Goal: Complete application form

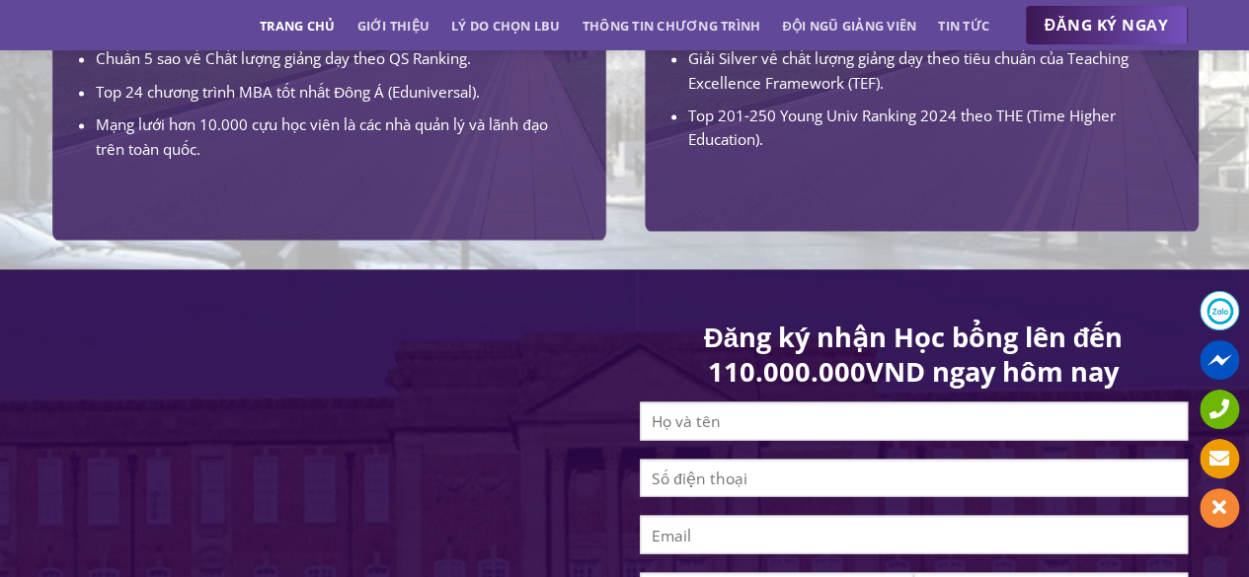
scroll to position [1678, 0]
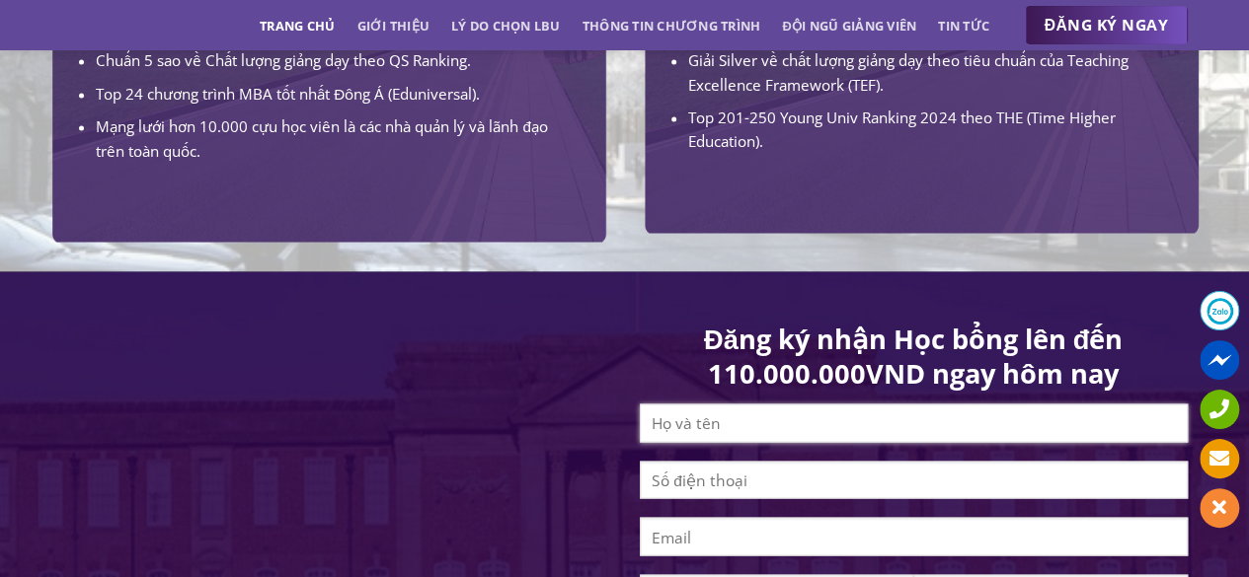
click at [666, 442] on input "Contact form" at bounding box center [914, 423] width 548 height 38
type input "[PERSON_NAME]"
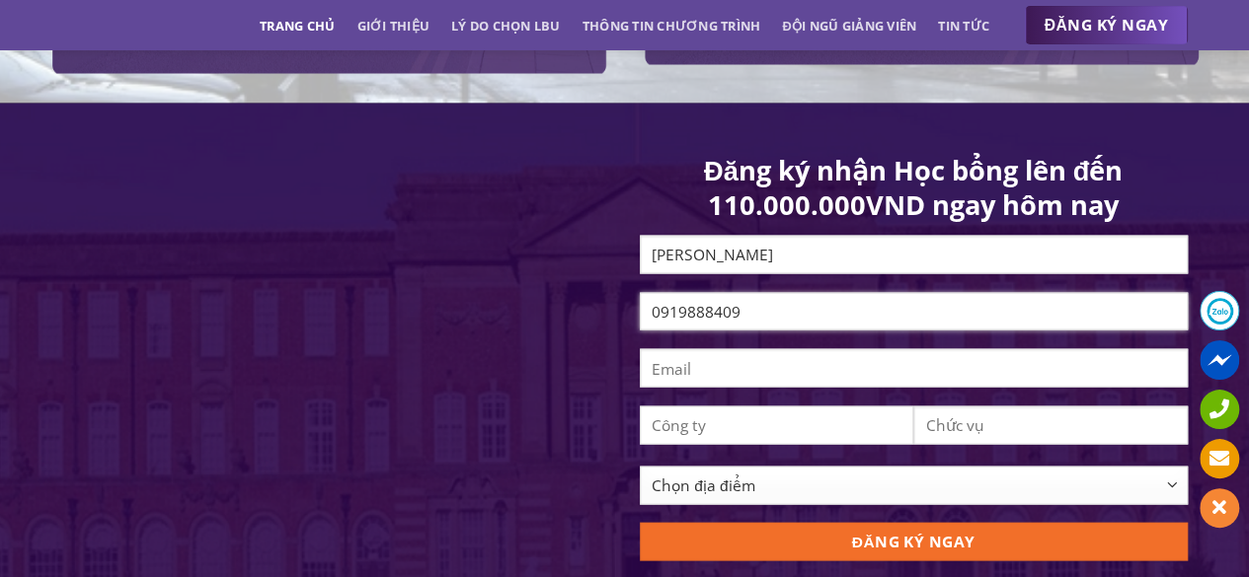
scroll to position [1875, 0]
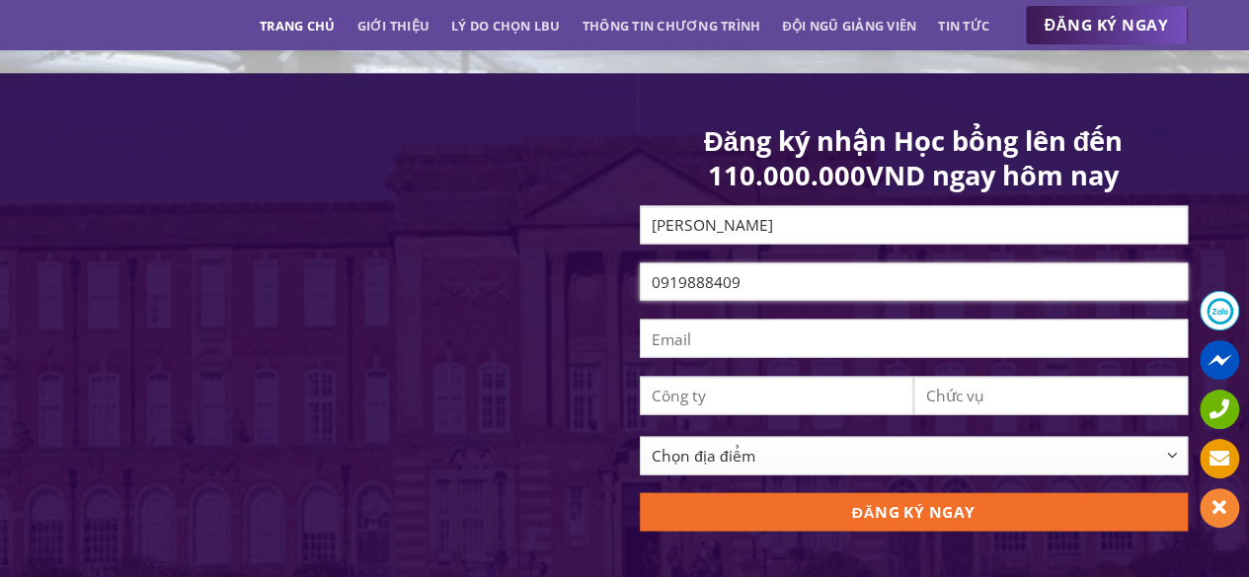
type input "0919888409"
click at [685, 358] on input "Contact form" at bounding box center [914, 339] width 548 height 38
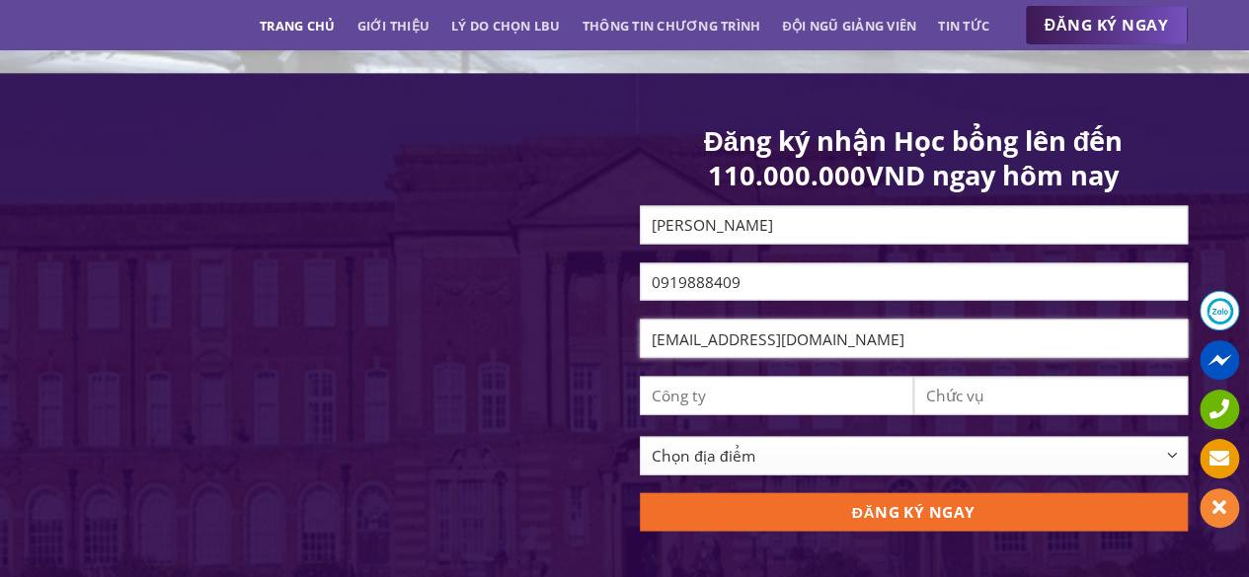
type input "[EMAIL_ADDRESS][DOMAIN_NAME]"
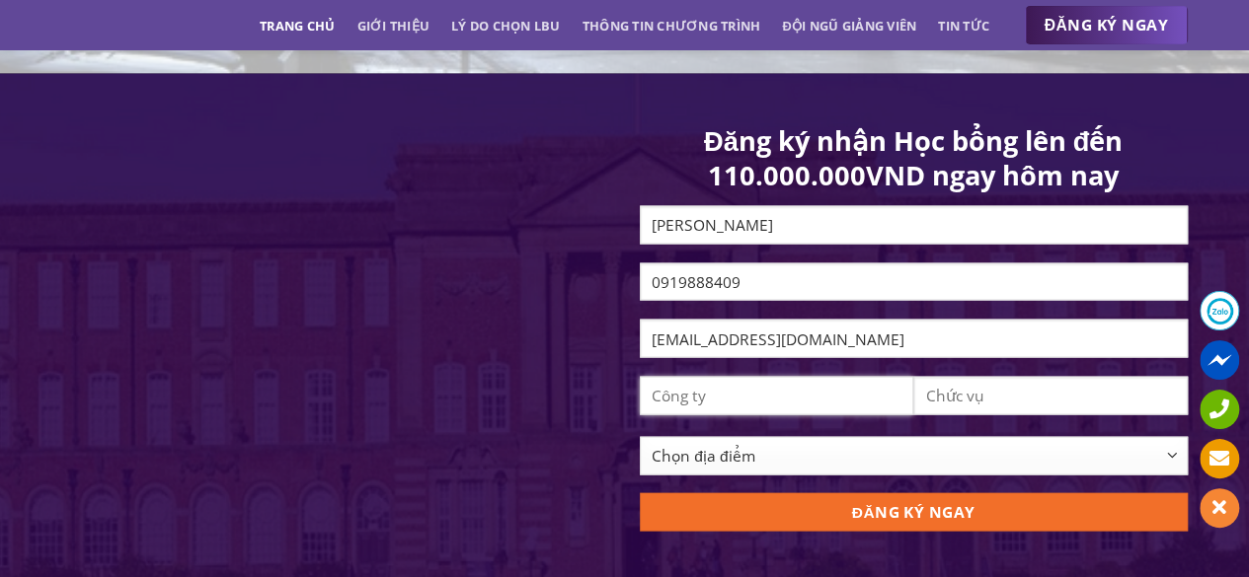
click at [719, 405] on input "Contact form" at bounding box center [777, 396] width 274 height 38
type input "Fashion Garments"
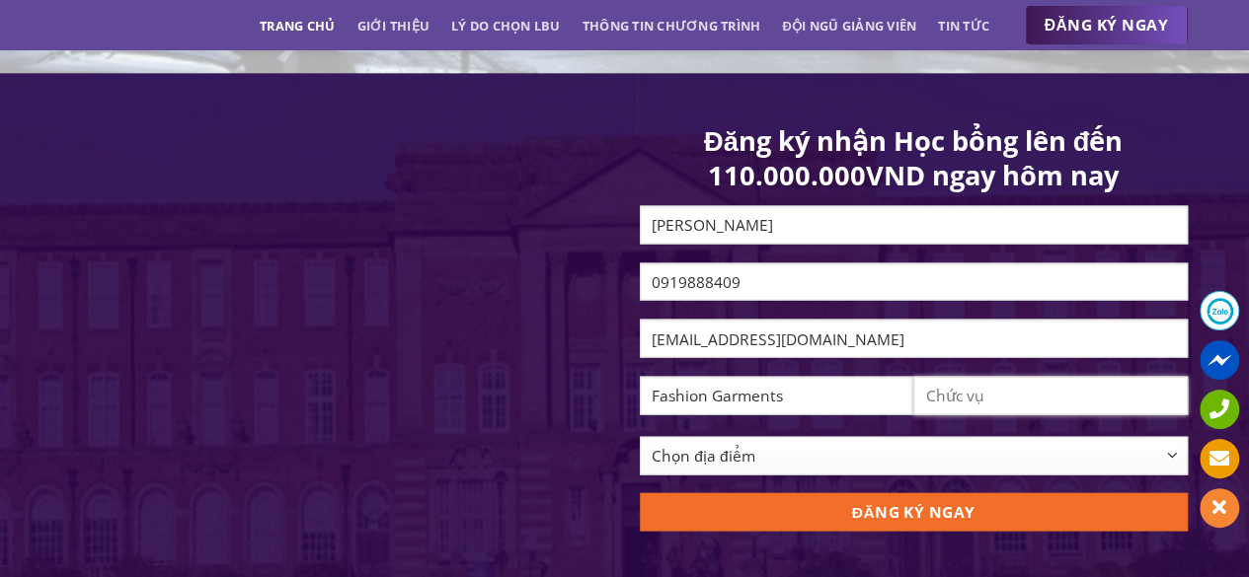
click at [979, 416] on input "Contact form" at bounding box center [1050, 396] width 274 height 38
click at [1041, 410] on input "Trưởng phòng Xuất nhập Khẩu Cấp Cao" at bounding box center [1050, 396] width 274 height 38
click at [1041, 409] on input "Trưởng phòng Xuất nhập Khẩu Cấp Cao" at bounding box center [1050, 396] width 274 height 38
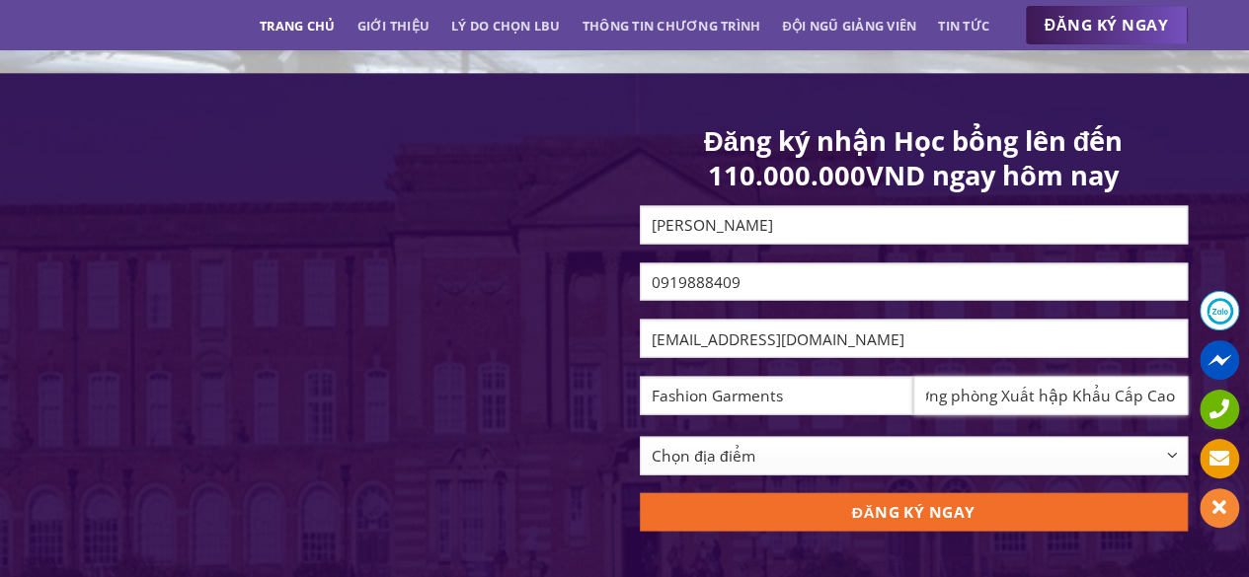
scroll to position [0, 23]
type input "Trưởng phòng Xuất Nhập Khẩu Cấp Cao"
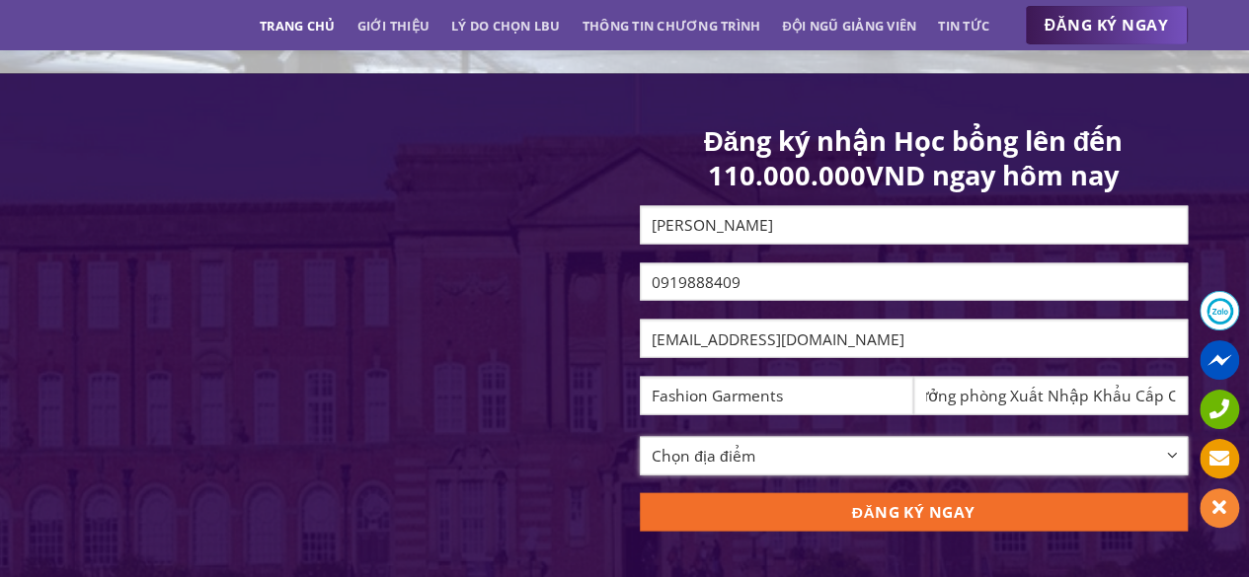
scroll to position [0, 0]
click at [752, 463] on select "Chọn địa điểm [GEOGRAPHIC_DATA] [GEOGRAPHIC_DATA] [GEOGRAPHIC_DATA] [GEOGRAPHIC…" at bounding box center [914, 456] width 548 height 38
select select "[GEOGRAPHIC_DATA][PERSON_NAME]"
click at [640, 451] on select "Chọn địa điểm [GEOGRAPHIC_DATA] [GEOGRAPHIC_DATA] [GEOGRAPHIC_DATA] [GEOGRAPHIC…" at bounding box center [914, 456] width 548 height 38
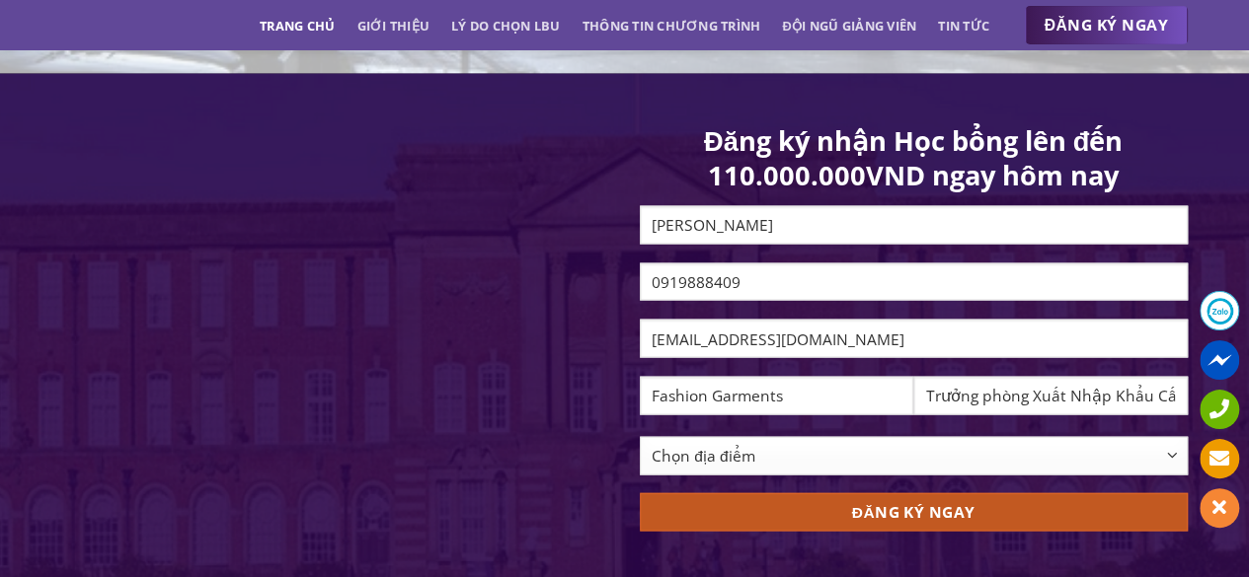
click at [878, 532] on input "ĐĂNG KÝ NGAY" at bounding box center [914, 512] width 548 height 38
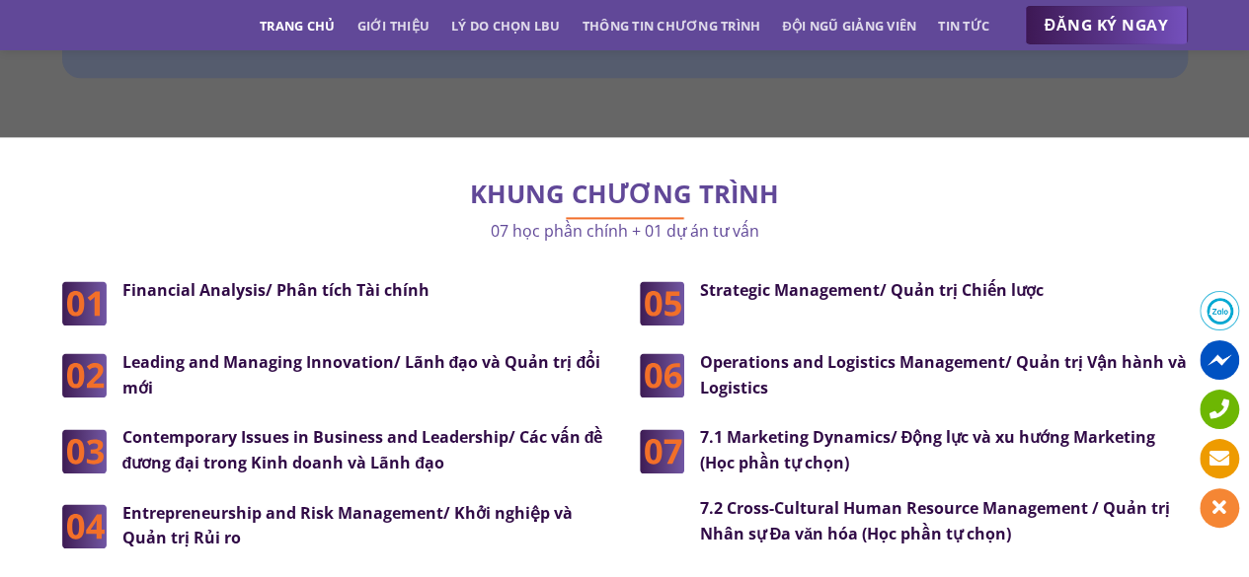
scroll to position [5034, 0]
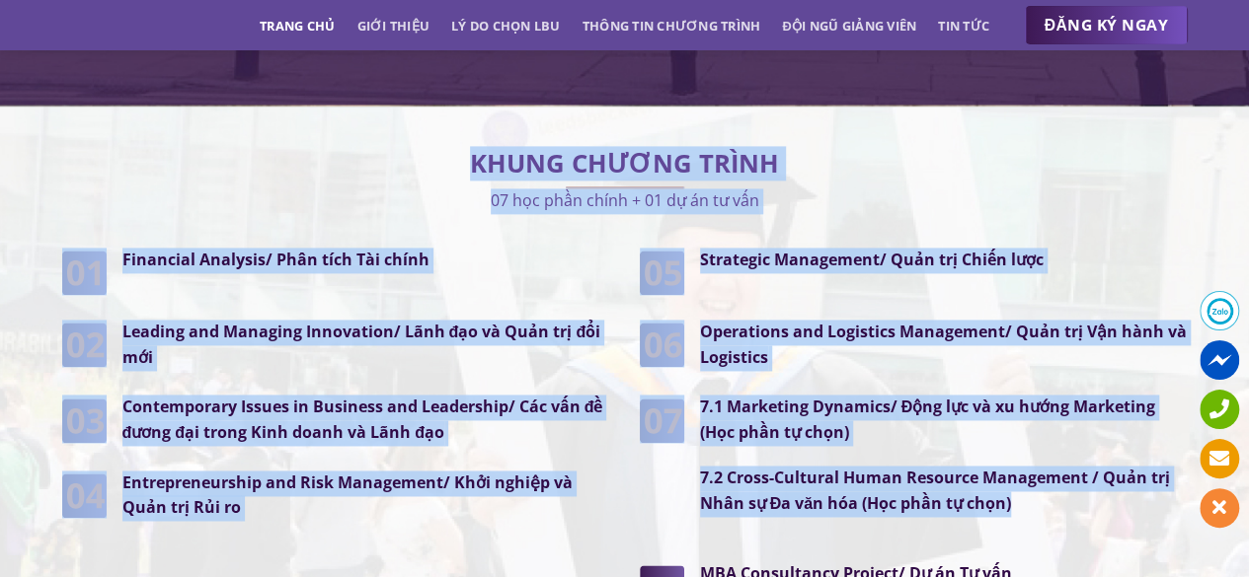
drag, startPoint x: 472, startPoint y: 117, endPoint x: 1024, endPoint y: 465, distance: 652.0
click at [1024, 465] on div "KHUNG CHƯƠNG TRÌNH 07 học phần chính + 01 dự án tư vấn Financial Analysis/ Phân…" at bounding box center [624, 400] width 1125 height 528
copy div "KHUNG CHƯƠNG TRÌNH 07 học phần chính + 01 dự án tư vấn Financial Analysis/ Phân…"
click at [864, 467] on strong "7.2 Cross-Cultural Human Resource Management / Quản trị Nhân sự Đa văn hóa (Học…" at bounding box center [935, 490] width 470 height 47
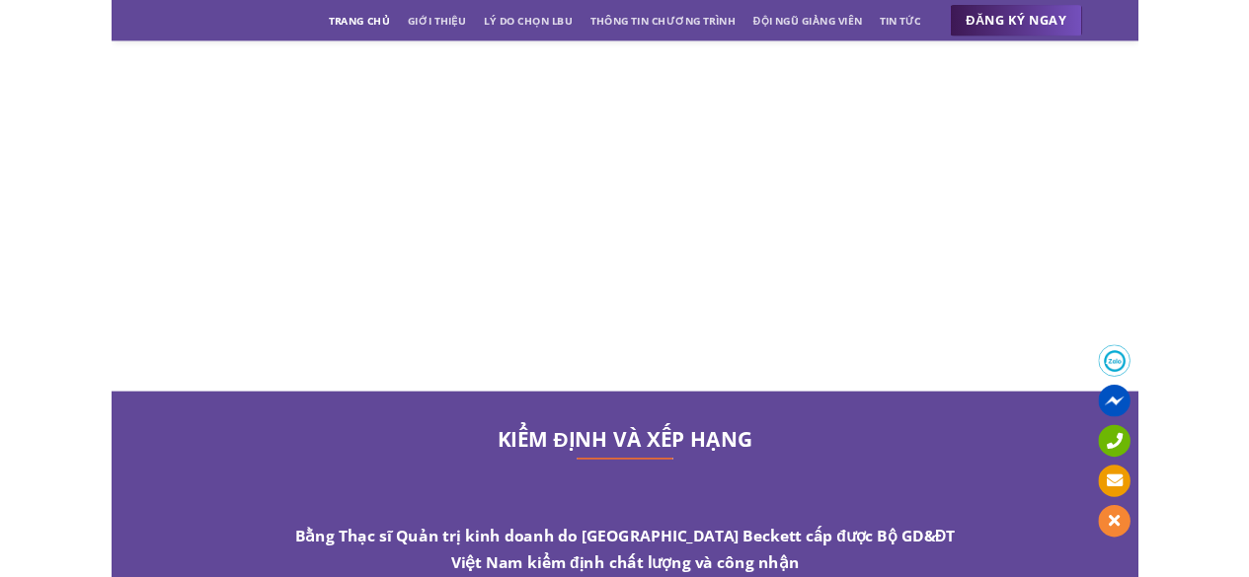
scroll to position [9574, 0]
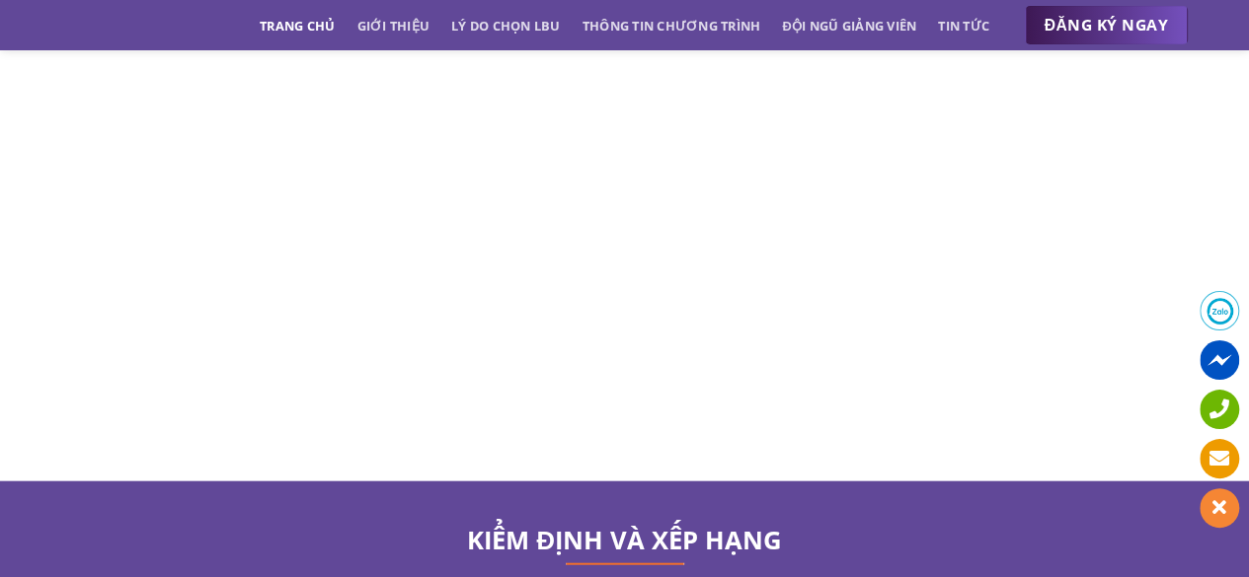
click at [799, 482] on div at bounding box center [624, 506] width 1249 height 49
click at [861, 482] on div at bounding box center [624, 506] width 1249 height 49
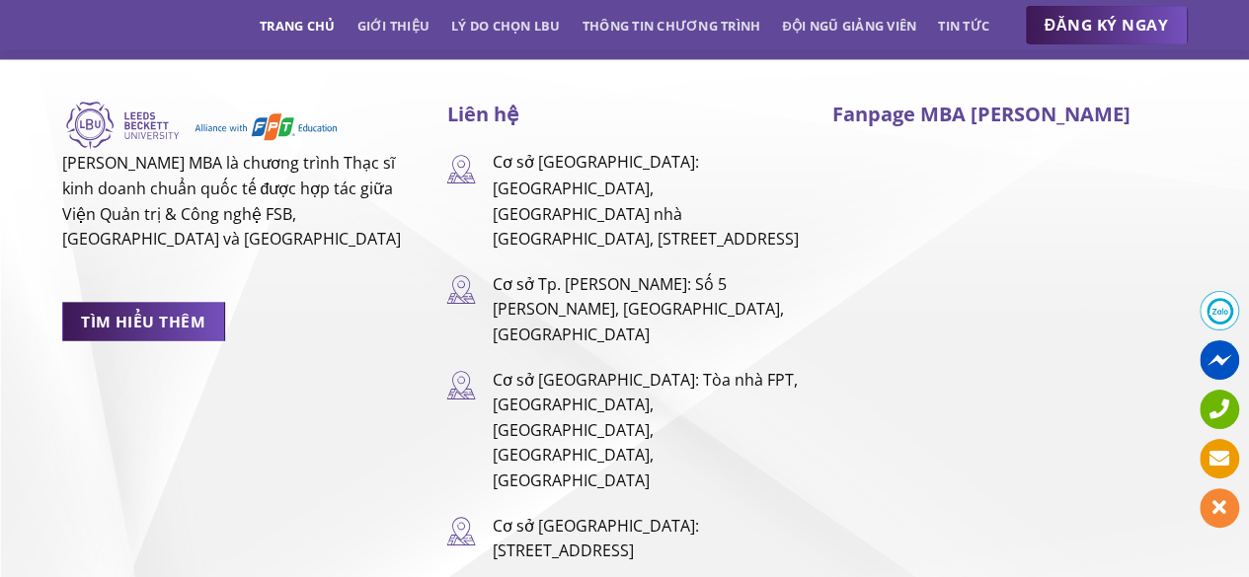
scroll to position [12831, 0]
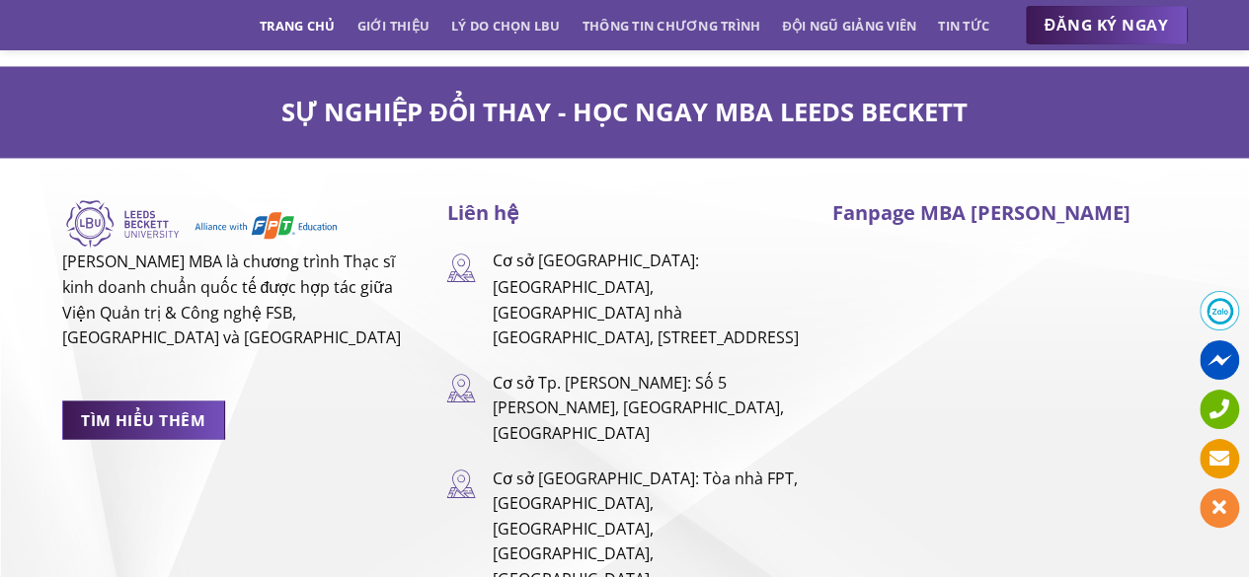
click at [494, 370] on p "Cơ sở Tp. [PERSON_NAME]: Số 5 [PERSON_NAME], [GEOGRAPHIC_DATA], [GEOGRAPHIC_DAT…" at bounding box center [647, 408] width 310 height 76
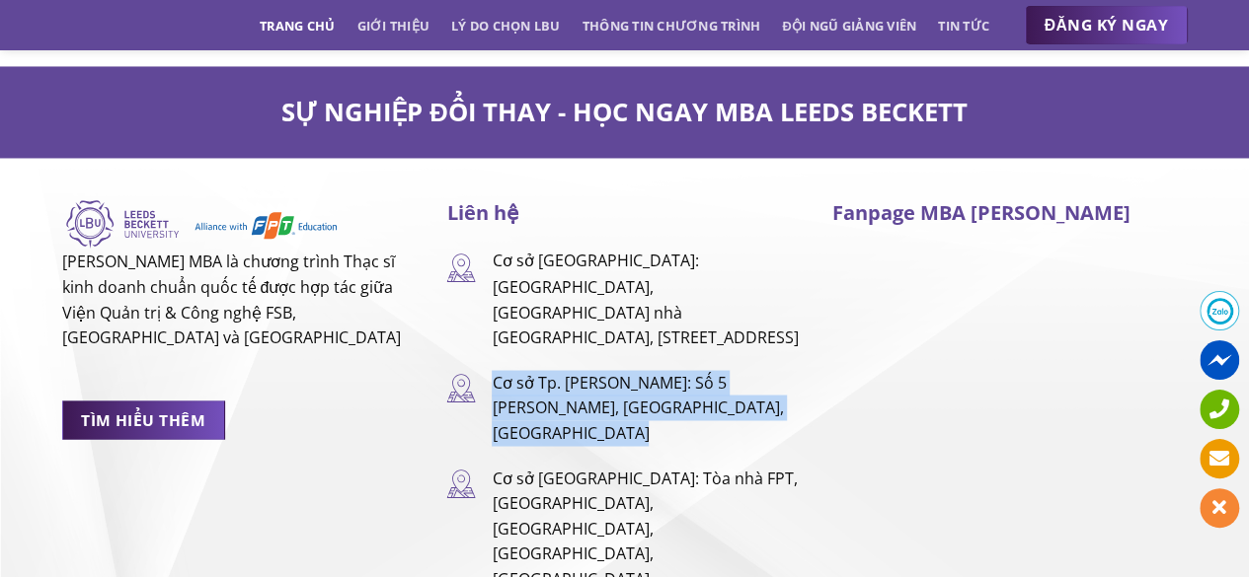
drag, startPoint x: 494, startPoint y: 277, endPoint x: 608, endPoint y: 342, distance: 130.9
click at [608, 370] on p "Cơ sở Tp. [PERSON_NAME]: Số 5 [PERSON_NAME], [GEOGRAPHIC_DATA], [GEOGRAPHIC_DAT…" at bounding box center [647, 408] width 310 height 76
copy div "Cơ sở Tp. [PERSON_NAME]: Số 5 [PERSON_NAME], [GEOGRAPHIC_DATA], [GEOGRAPHIC_DAT…"
